Goal: Book appointment/travel/reservation

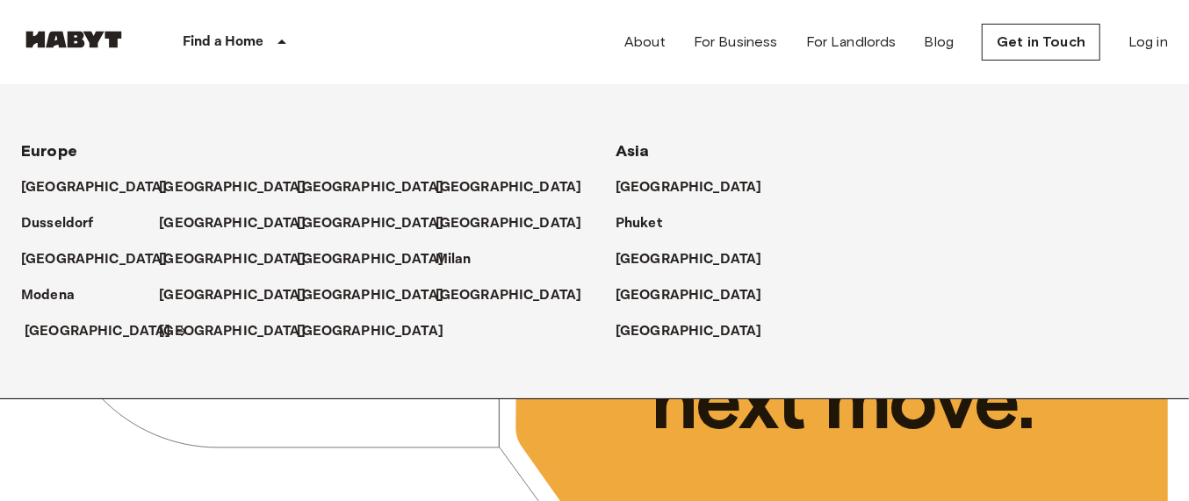
click at [26, 329] on p "[GEOGRAPHIC_DATA]" at bounding box center [98, 331] width 147 height 21
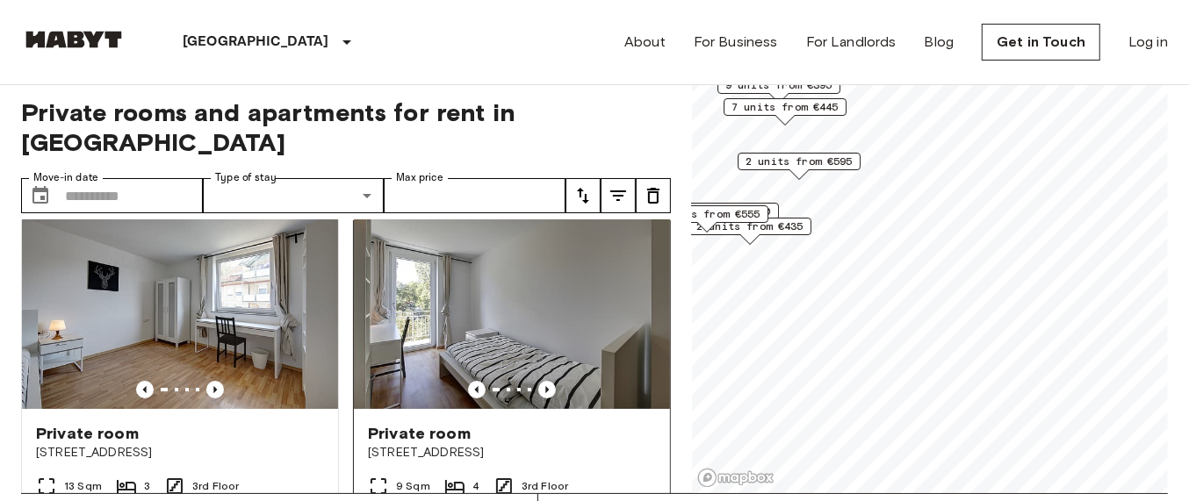
scroll to position [28, 0]
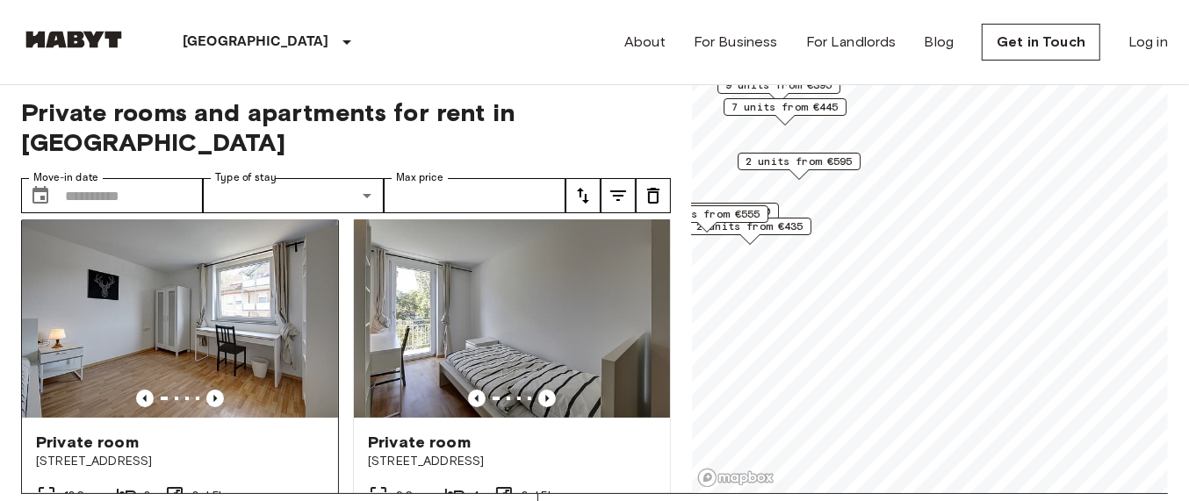
click at [265, 277] on img at bounding box center [180, 312] width 316 height 211
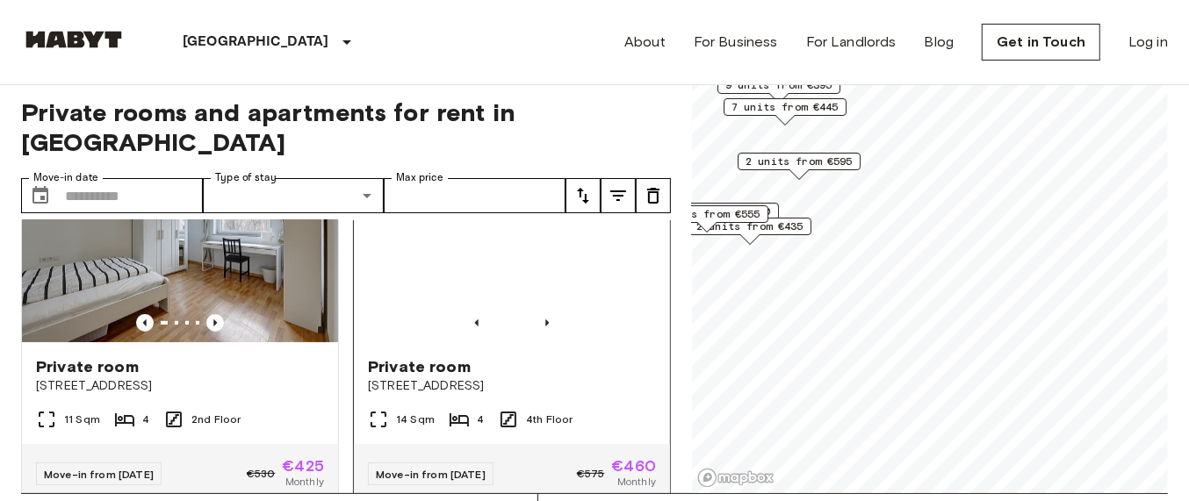
scroll to position [878, 0]
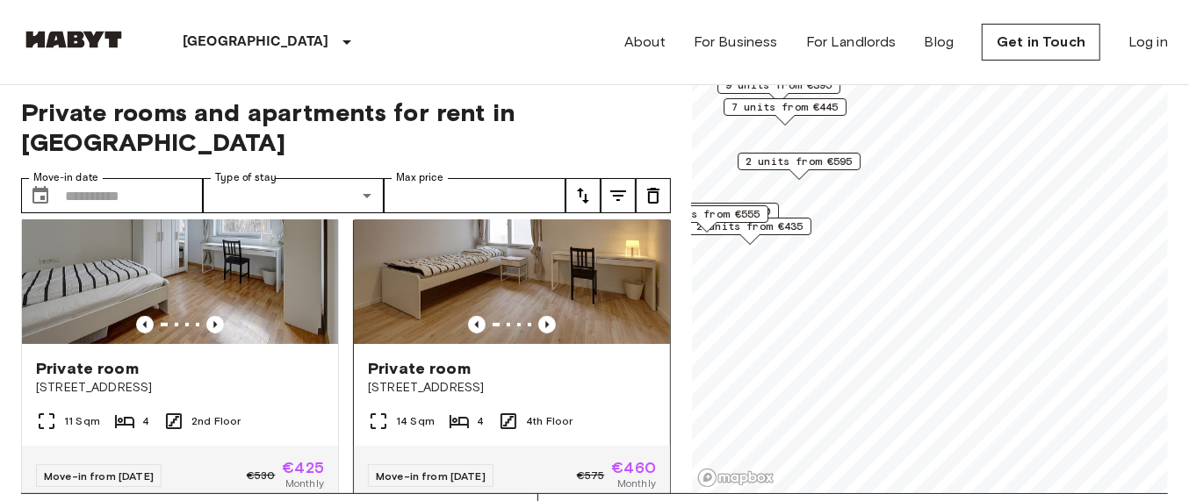
click at [590, 257] on img at bounding box center [512, 238] width 316 height 211
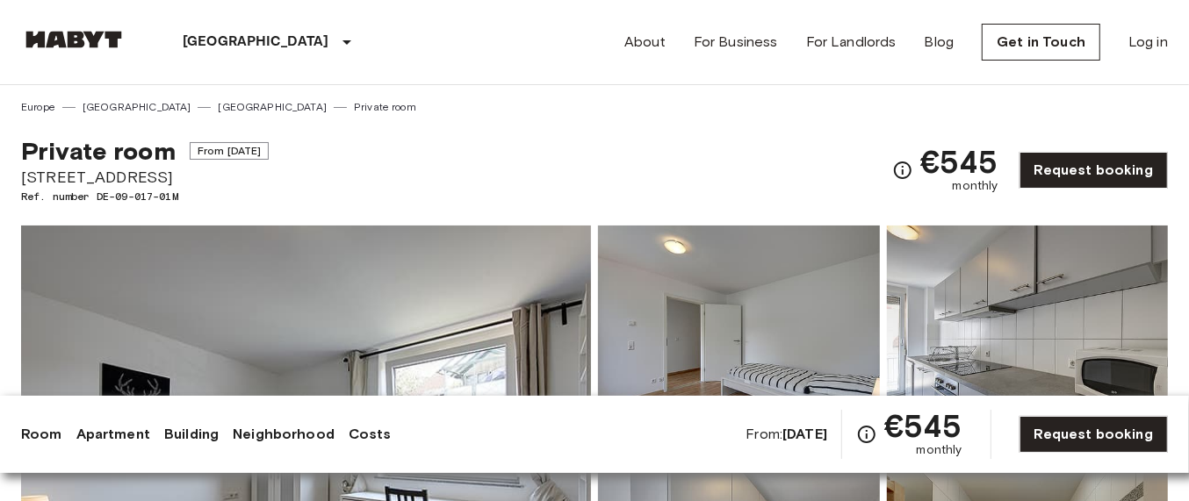
copy div "Private room From Sep 21 2025 Aachener Straße 8"
drag, startPoint x: 160, startPoint y: 167, endPoint x: 246, endPoint y: 179, distance: 86.9
drag, startPoint x: 924, startPoint y: 147, endPoint x: 1004, endPoint y: 184, distance: 89.2
click at [1004, 184] on div "€545 monthly Request booking" at bounding box center [1030, 170] width 276 height 68
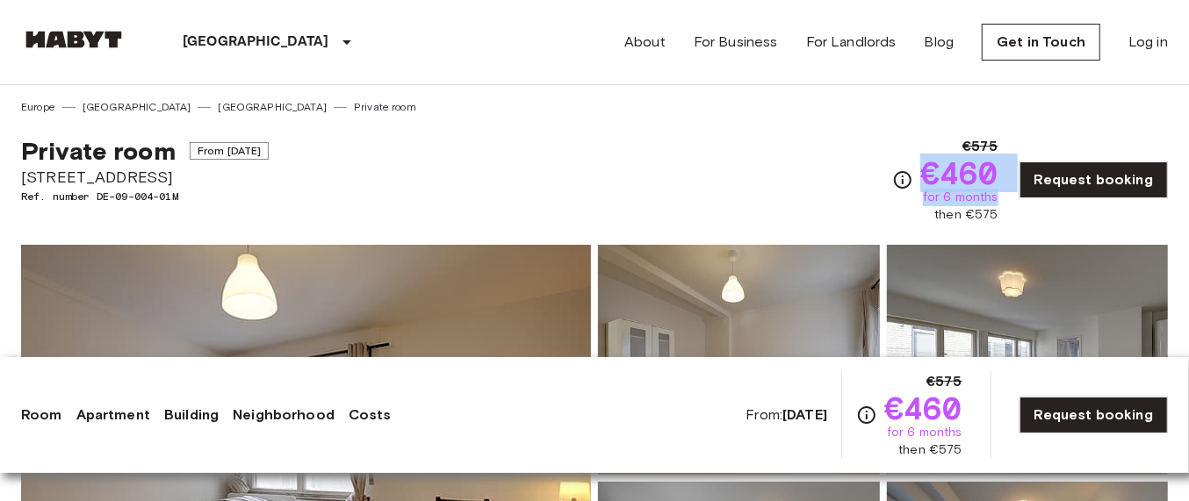
copy div "€460 for 6 months"
drag, startPoint x: 938, startPoint y: 169, endPoint x: 1004, endPoint y: 205, distance: 75.4
click at [1004, 205] on div "€575 €460 for 6 months then €575 Request booking" at bounding box center [1030, 180] width 276 height 88
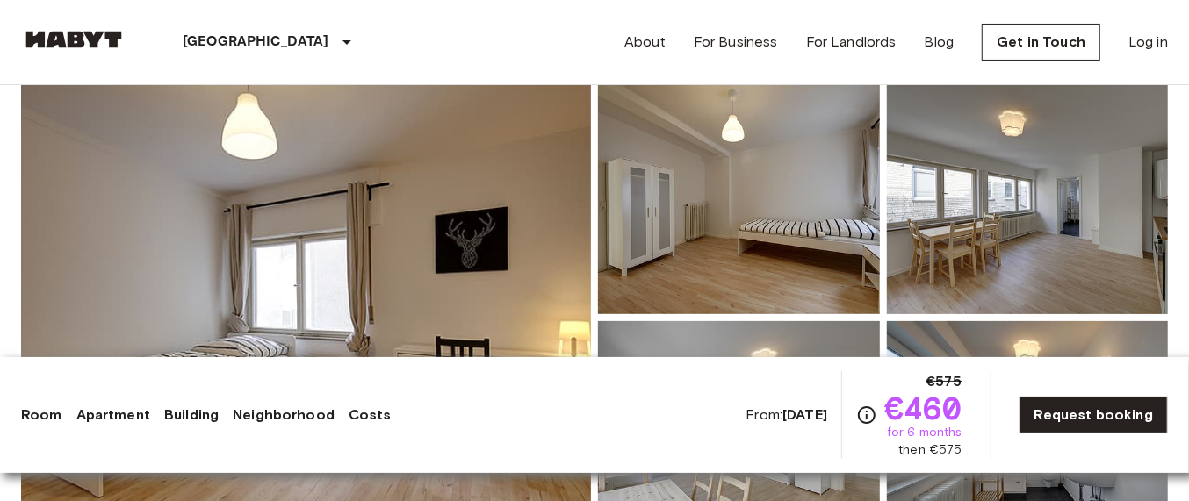
scroll to position [329, 0]
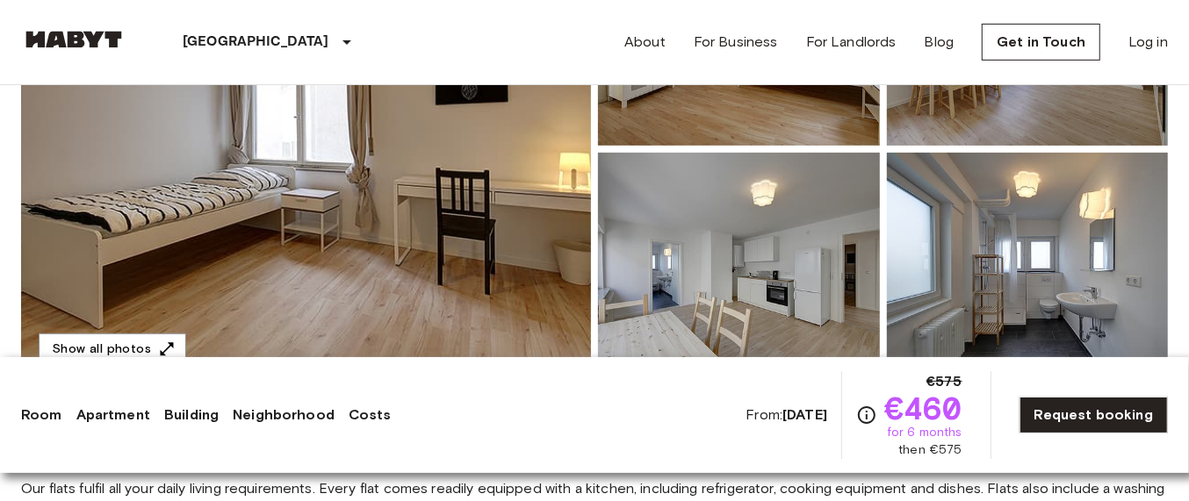
click at [492, 233] on img at bounding box center [306, 149] width 570 height 467
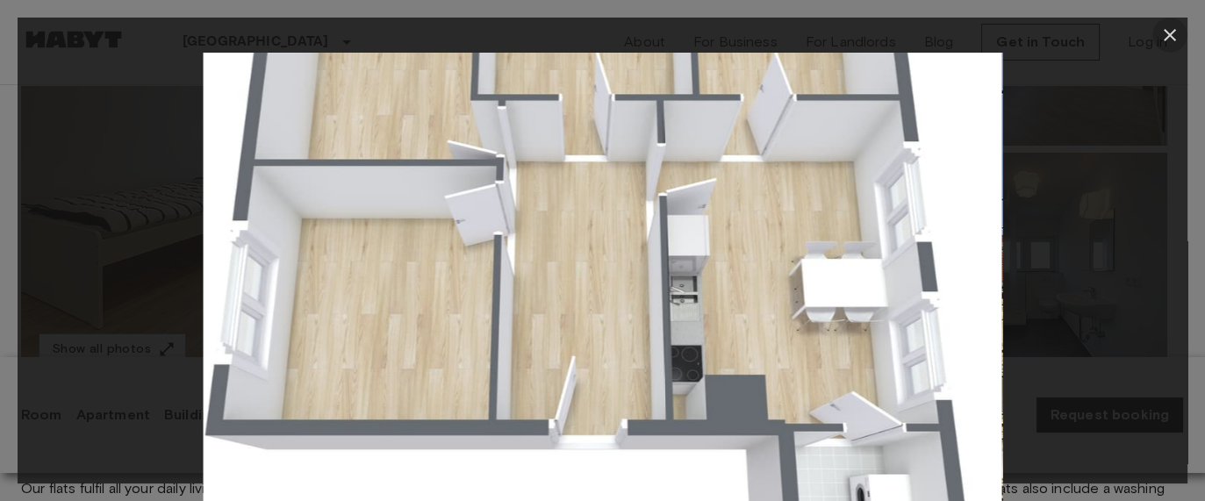
drag, startPoint x: 1173, startPoint y: 38, endPoint x: 1095, endPoint y: 61, distance: 81.6
click at [1174, 40] on icon "button" at bounding box center [1170, 35] width 12 height 12
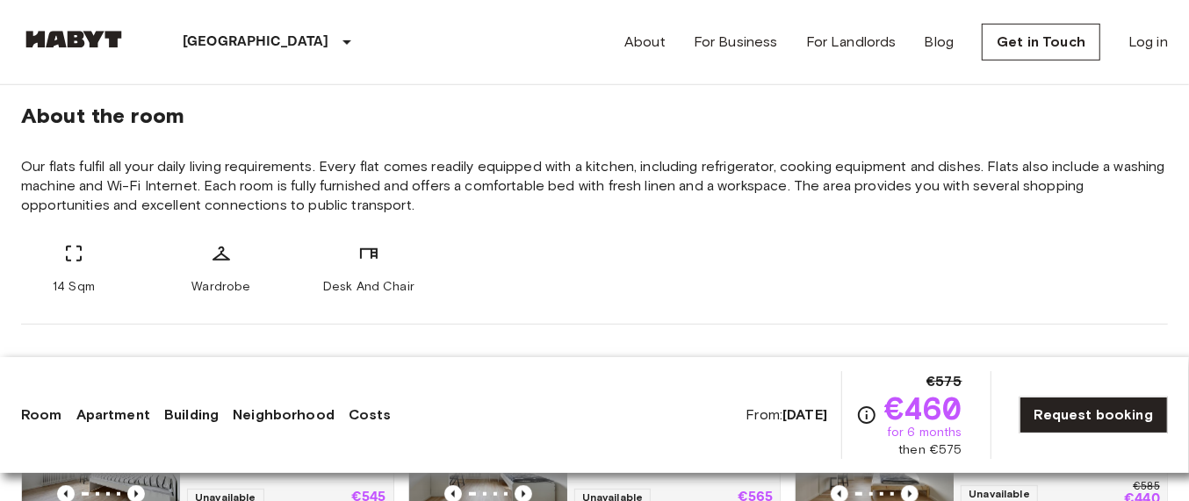
scroll to position [658, 0]
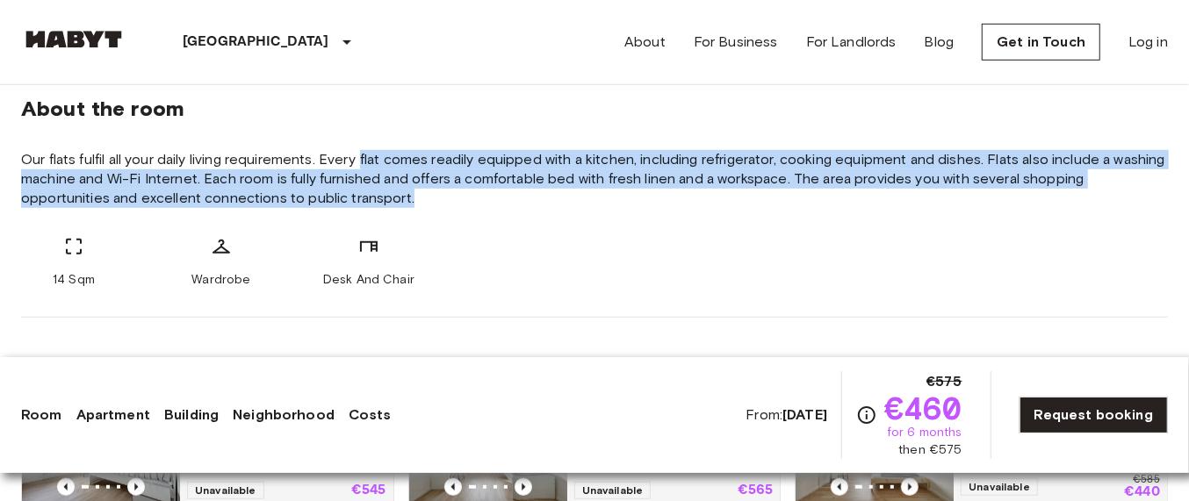
copy span "flat comes readily equipped with a kitchen, including refrigerator, cooking equ…"
drag, startPoint x: 365, startPoint y: 157, endPoint x: 441, endPoint y: 197, distance: 85.2
click at [441, 197] on span "Our flats fulfil all your daily living requirements. Every flat comes readily e…" at bounding box center [594, 179] width 1147 height 58
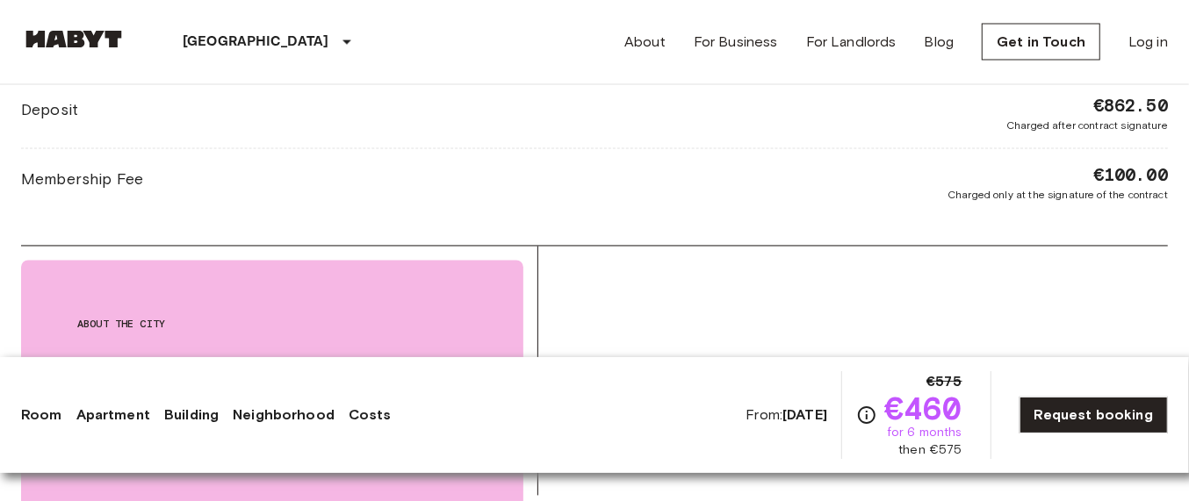
scroll to position [1865, 0]
